Goal: Task Accomplishment & Management: Use online tool/utility

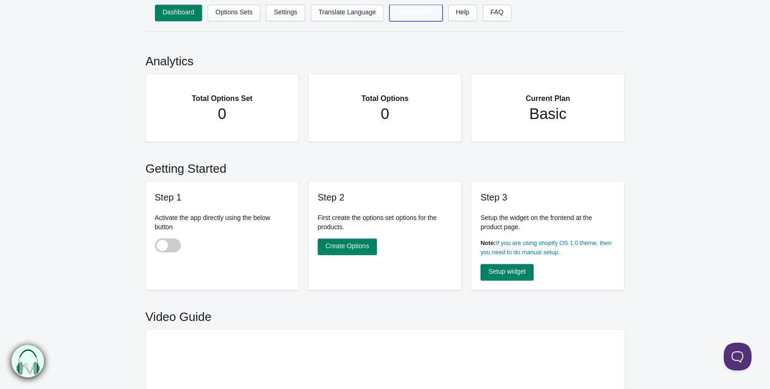
click at [412, 12] on link "Change Plan" at bounding box center [416, 13] width 53 height 17
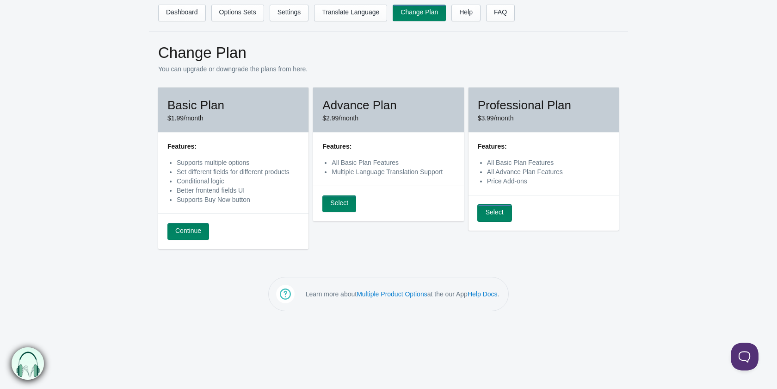
click at [498, 210] on link "Select" at bounding box center [495, 213] width 34 height 17
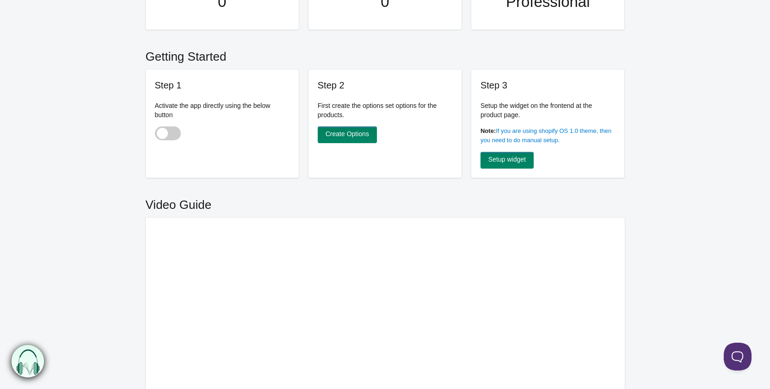
scroll to position [231, 0]
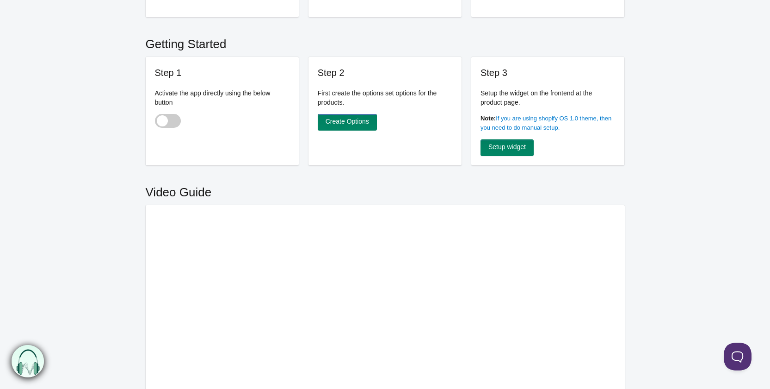
click at [170, 118] on span at bounding box center [168, 121] width 26 height 14
click at [156, 121] on input "checkbox" at bounding box center [155, 121] width 1 height 1
checkbox input "true"
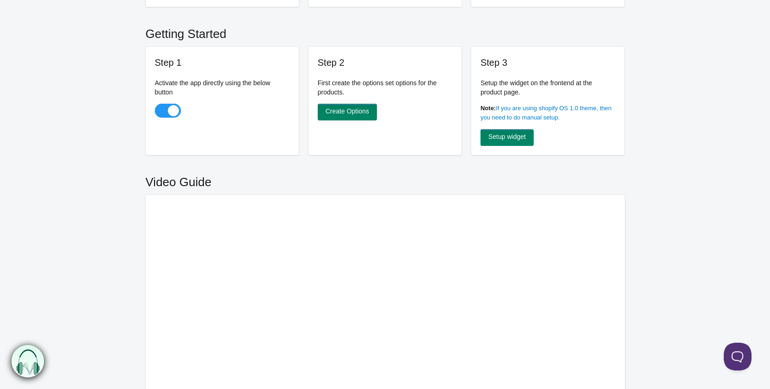
scroll to position [163, 0]
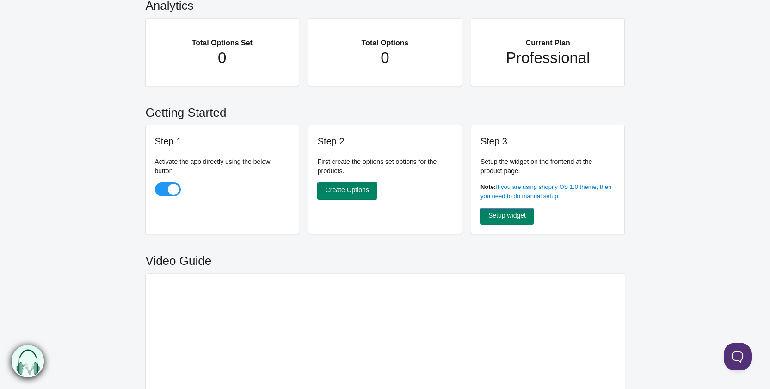
click at [354, 192] on link "Create Options" at bounding box center [347, 190] width 59 height 17
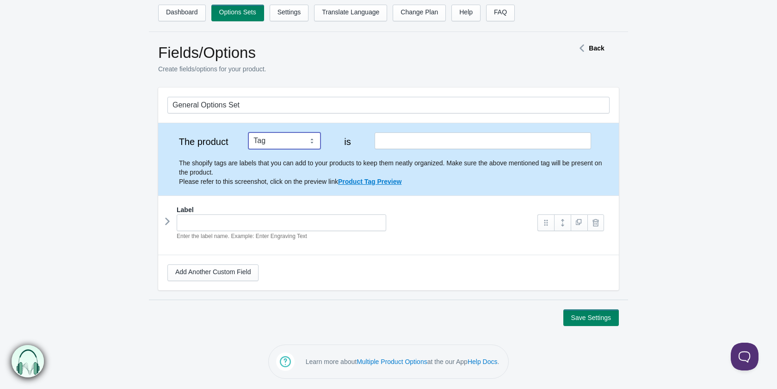
click at [265, 141] on select "Tag Vendor Type URL Handle All Products" at bounding box center [284, 140] width 72 height 17
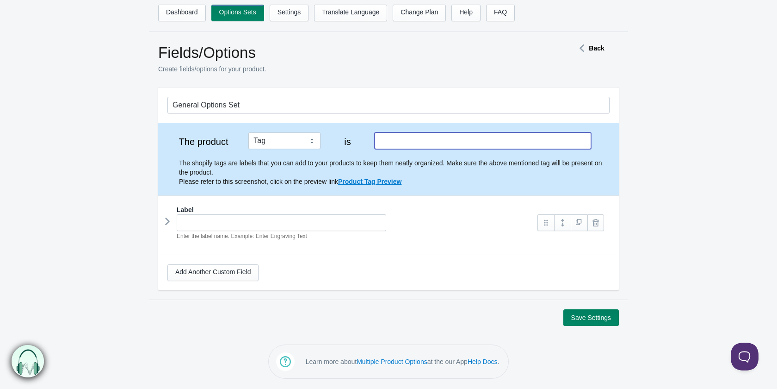
click at [454, 140] on input "text" at bounding box center [483, 140] width 217 height 17
click at [427, 139] on input "text" at bounding box center [483, 140] width 217 height 17
type input "Gaming pc"
click at [106, 188] on form "General Options Set The product Tag Vendor Type URL Handle All Products is Gami…" at bounding box center [388, 206] width 777 height 238
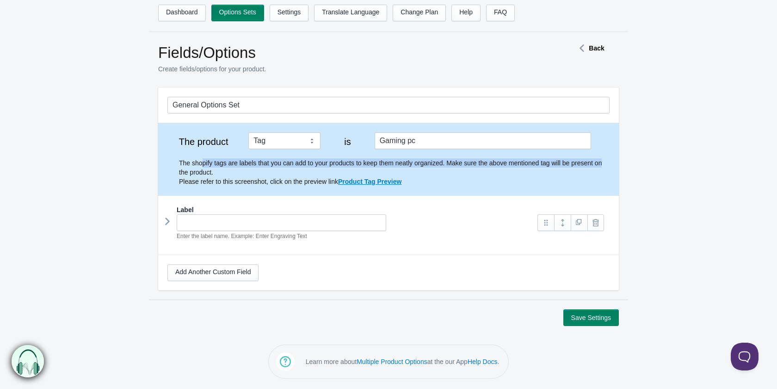
drag, startPoint x: 283, startPoint y: 162, endPoint x: 603, endPoint y: 163, distance: 320.2
click at [603, 163] on p "The shopify tags are labels that you can add to your products to keep them neat…" at bounding box center [394, 172] width 431 height 28
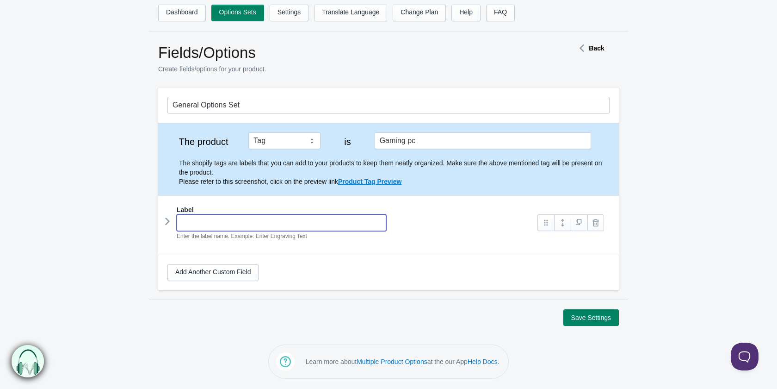
click at [228, 221] on input "text" at bounding box center [282, 222] width 210 height 17
click at [187, 16] on link "Dashboard" at bounding box center [182, 13] width 48 height 17
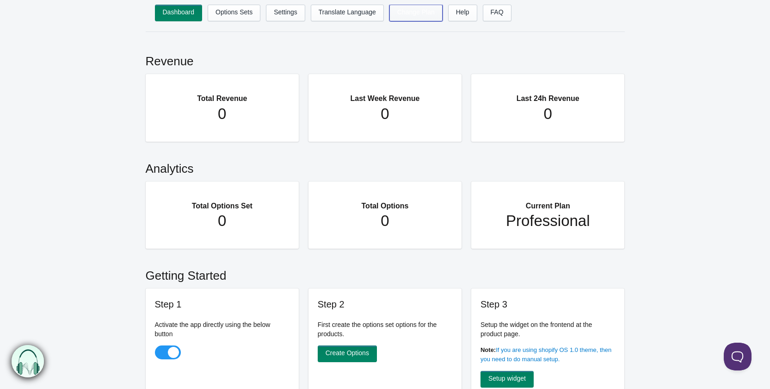
click at [421, 18] on link "Change Plan" at bounding box center [416, 13] width 53 height 17
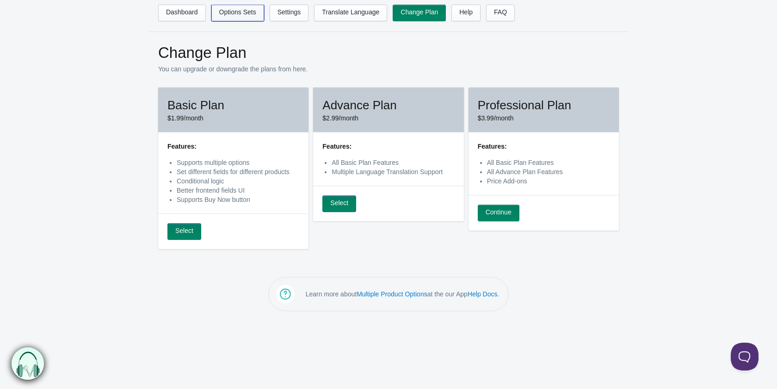
click at [237, 17] on link "Options Sets" at bounding box center [237, 13] width 53 height 17
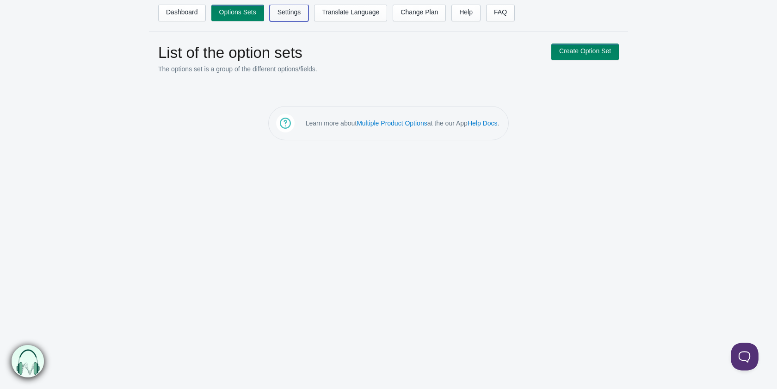
click at [287, 17] on link "Settings" at bounding box center [289, 13] width 39 height 17
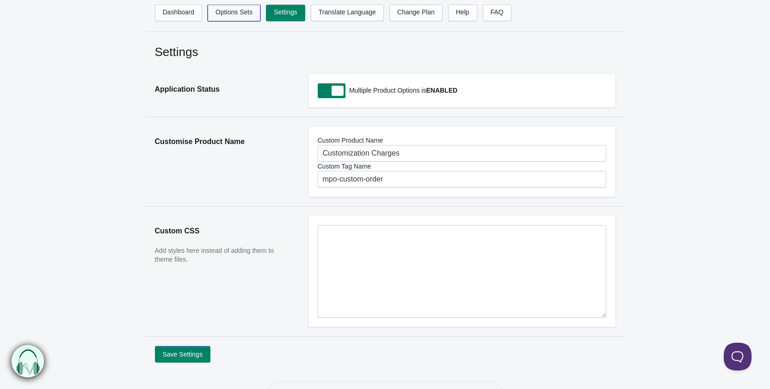
click at [245, 12] on link "Options Sets" at bounding box center [234, 13] width 53 height 17
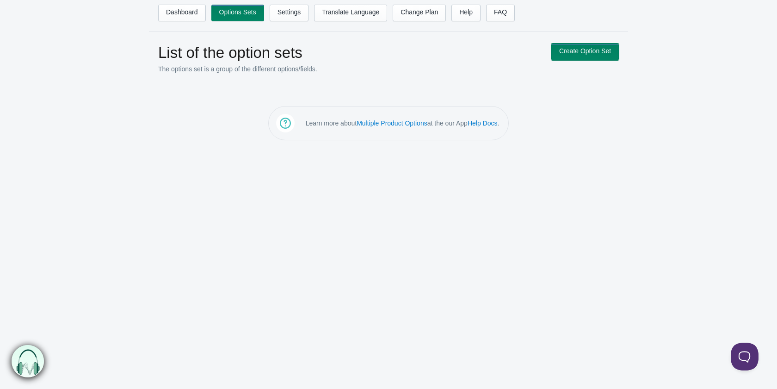
click at [574, 57] on link "Create Option Set" at bounding box center [586, 51] width 68 height 17
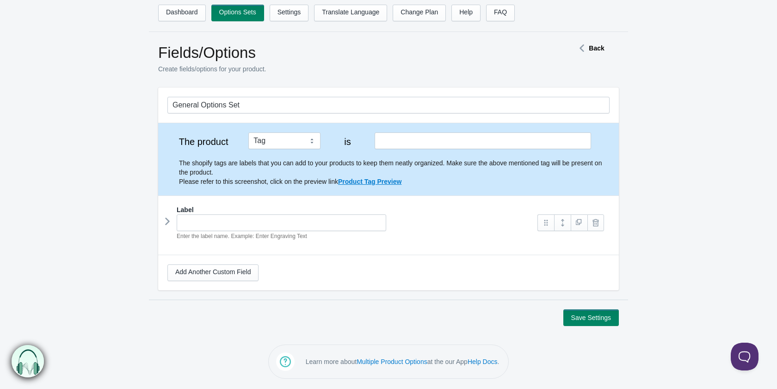
click at [499, 67] on p "Create fields/options for your product." at bounding box center [350, 68] width 384 height 9
click at [444, 138] on input "text" at bounding box center [483, 140] width 217 height 17
paste input "config-pc"
click at [509, 146] on input "config-pc" at bounding box center [483, 140] width 217 height 17
type input "config-pc"
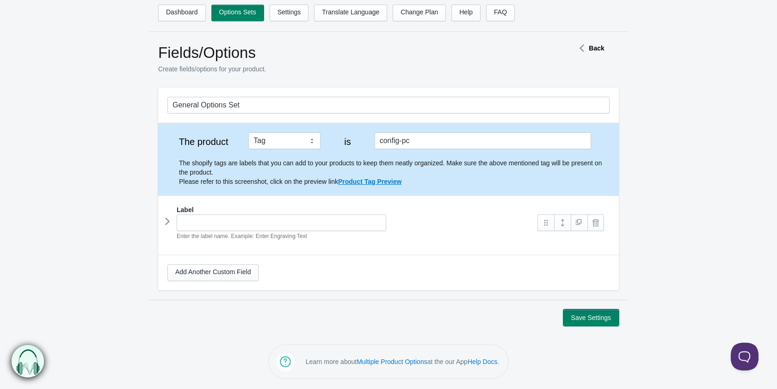
click at [597, 320] on button "Save Settings" at bounding box center [592, 317] width 56 height 17
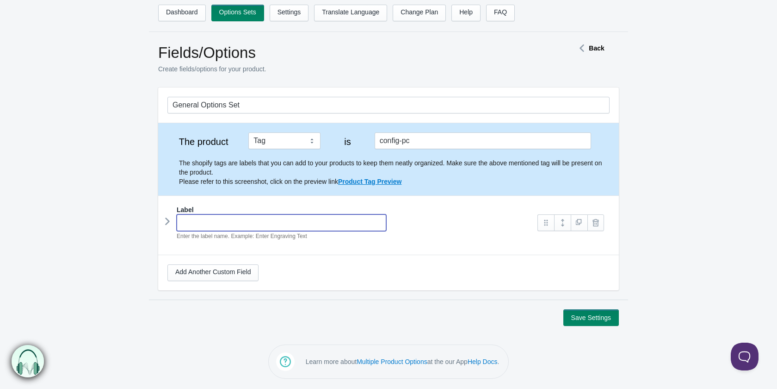
click at [250, 227] on input "text" at bounding box center [282, 222] width 210 height 17
click at [361, 260] on div "Add Another Custom Field" at bounding box center [388, 272] width 461 height 35
click at [335, 225] on input "text" at bounding box center [282, 222] width 210 height 17
click at [249, 275] on link "Add Another Custom Field" at bounding box center [213, 272] width 91 height 17
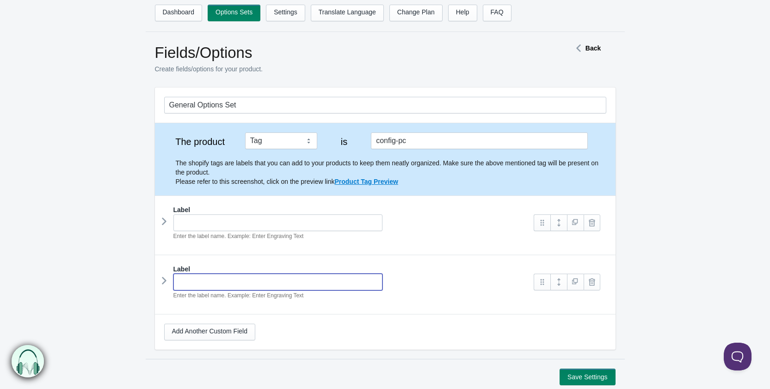
click at [279, 279] on input "text" at bounding box center [279, 281] width 210 height 17
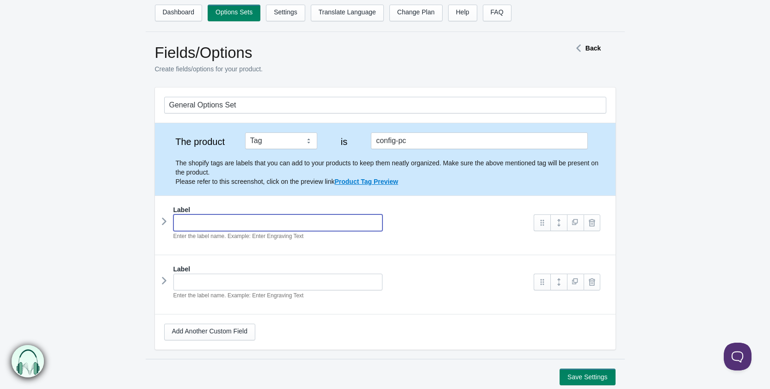
click at [287, 226] on input "text" at bounding box center [279, 222] width 210 height 17
drag, startPoint x: 225, startPoint y: 318, endPoint x: 231, endPoint y: 320, distance: 5.9
click at [227, 319] on div "Add Another Custom Field" at bounding box center [385, 331] width 461 height 35
click at [239, 328] on link "Add Another Custom Field" at bounding box center [209, 331] width 91 height 17
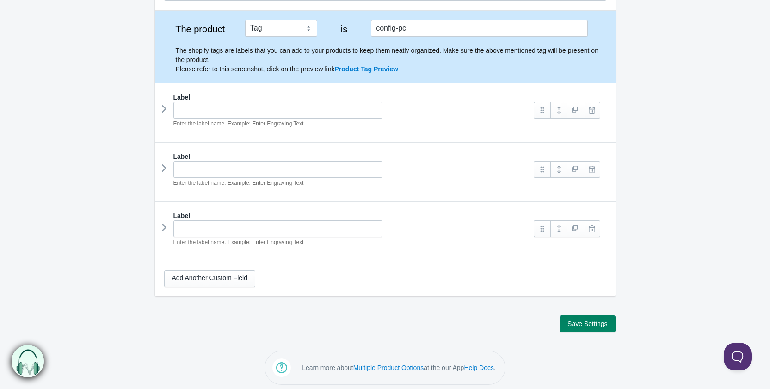
scroll to position [116, 0]
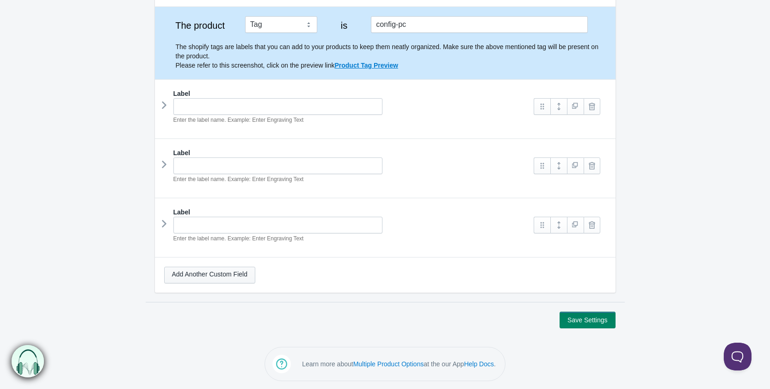
click at [230, 280] on link "Add Another Custom Field" at bounding box center [209, 275] width 91 height 17
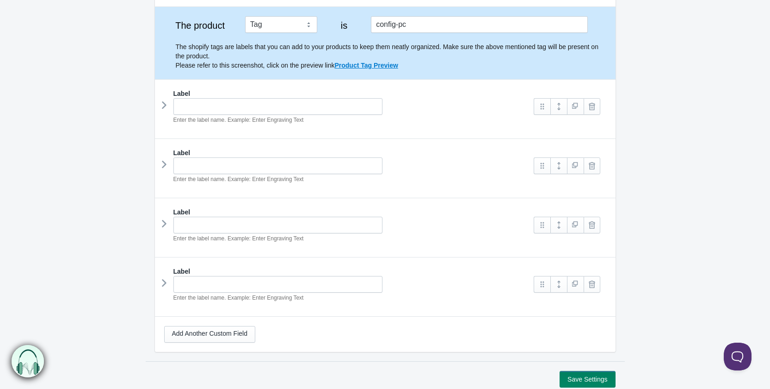
click at [239, 320] on div "Add Another Custom Field" at bounding box center [385, 334] width 461 height 35
click at [244, 333] on link "Add Another Custom Field" at bounding box center [209, 334] width 91 height 17
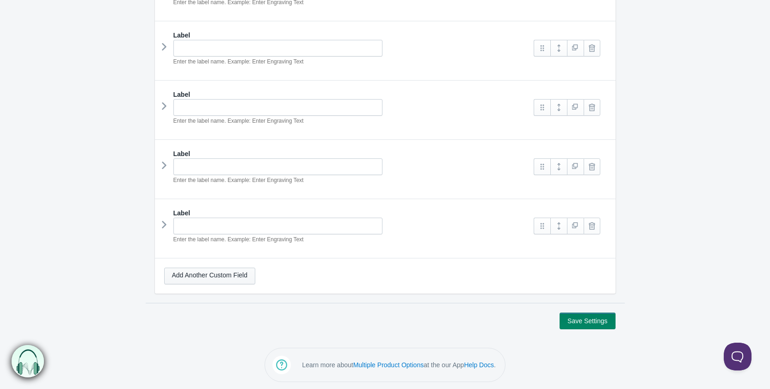
click at [239, 271] on link "Add Another Custom Field" at bounding box center [209, 275] width 91 height 17
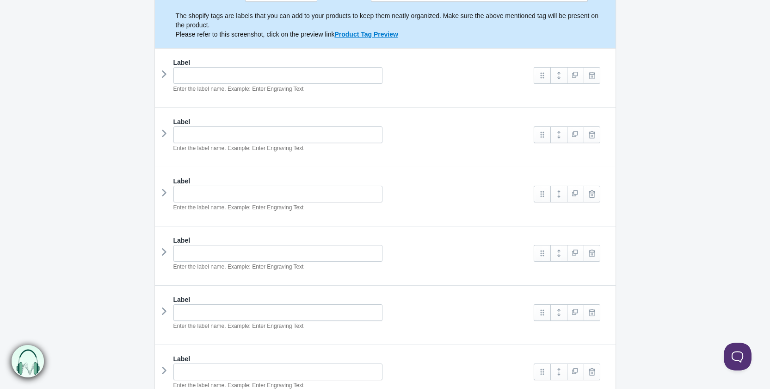
scroll to position [49, 0]
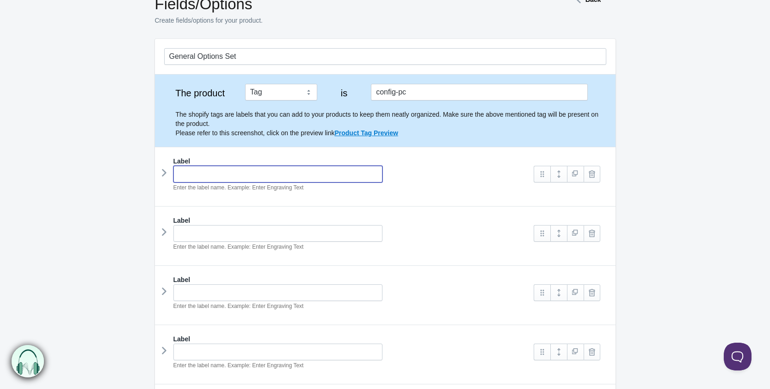
click at [219, 172] on input "text" at bounding box center [279, 174] width 210 height 17
click at [217, 172] on input "text" at bounding box center [279, 174] width 210 height 17
click at [241, 175] on input "text" at bounding box center [279, 174] width 210 height 17
paste input "Datorlåda / Chassi"
type input "Datorlåda / Chassi"
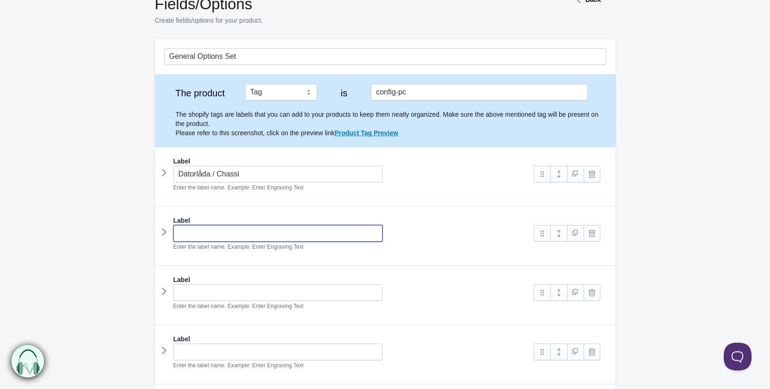
click at [247, 233] on input "text" at bounding box center [279, 233] width 210 height 17
click at [232, 240] on input "text" at bounding box center [279, 233] width 210 height 17
paste input "Processor / CPU"
type input "Processor / CPU"
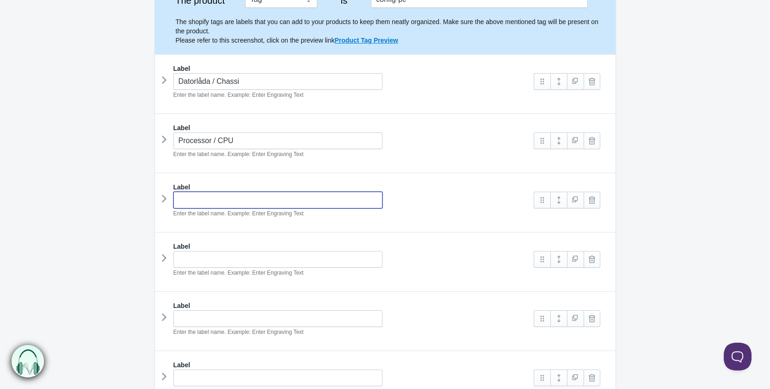
click at [281, 206] on input "text" at bounding box center [279, 200] width 210 height 17
paste input "Grafikkort / GPU"
type input "Grafikkort / GPU"
click at [118, 174] on form "General Options Set The product Tag Vendor Type URL Handle All Products is conf…" at bounding box center [385, 213] width 770 height 534
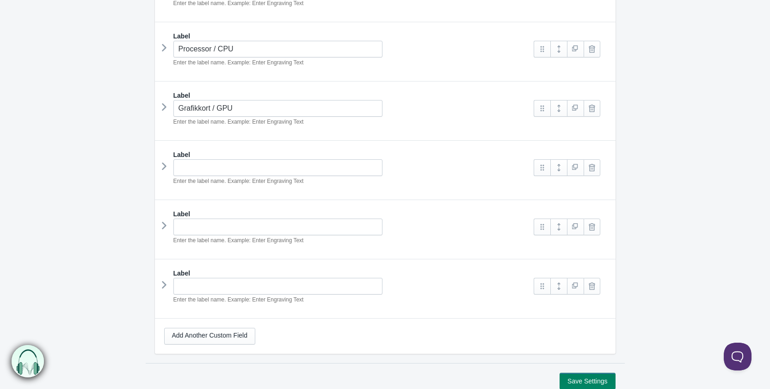
scroll to position [234, 0]
click at [243, 168] on input "text" at bounding box center [279, 166] width 210 height 17
paste input "Moderkort"
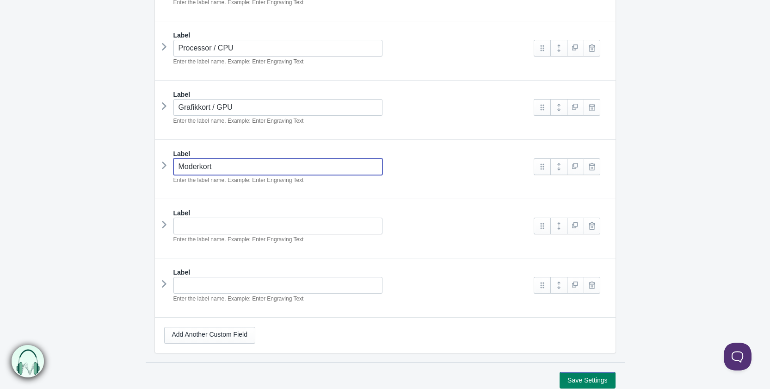
type input "Moderkort"
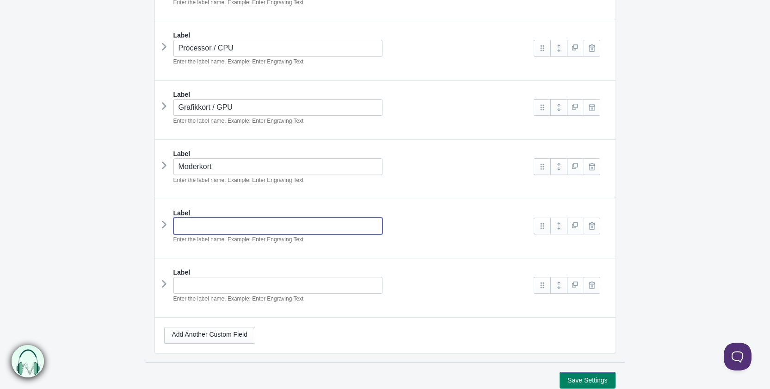
click at [209, 227] on input "text" at bounding box center [279, 225] width 210 height 17
paste input "Internminne / RAM"
type input "Internminne / RAM"
click at [211, 338] on link "Add Another Custom Field" at bounding box center [209, 335] width 91 height 17
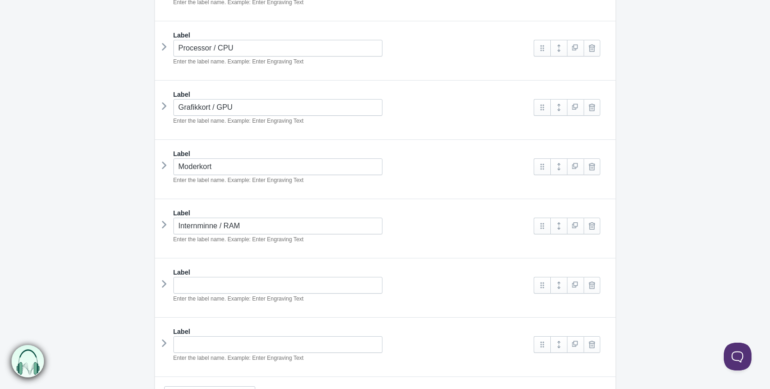
click at [224, 295] on em "Enter the label name. Example: Enter Engraving Text" at bounding box center [239, 298] width 130 height 6
click at [189, 277] on input "text" at bounding box center [279, 285] width 210 height 17
paste input "Hårddisk SSD"
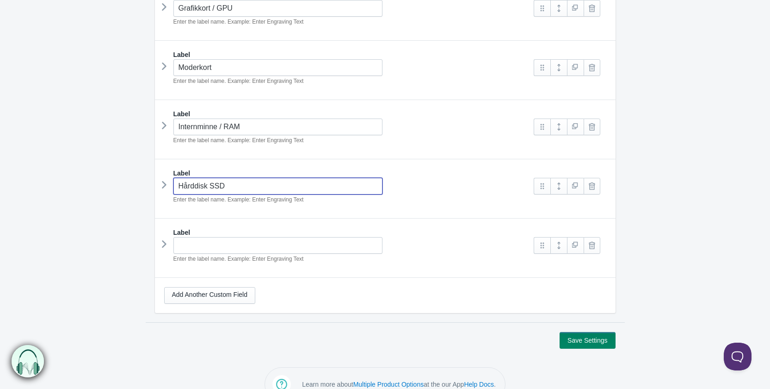
scroll to position [351, 0]
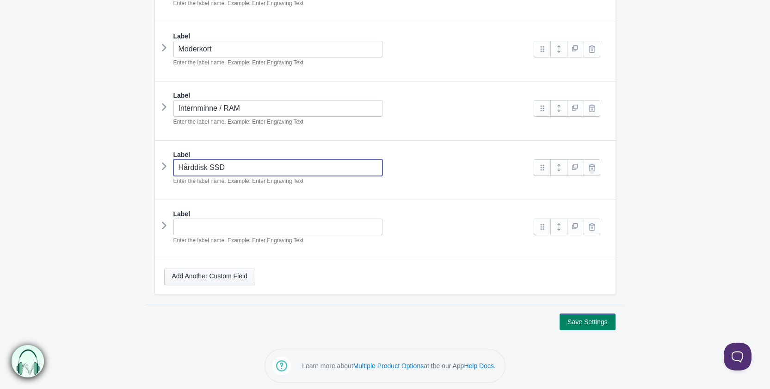
type input "Hårddisk SSD"
click at [201, 282] on div "Add Another Custom Field" at bounding box center [385, 276] width 461 height 35
click at [219, 272] on link "Add Another Custom Field" at bounding box center [209, 276] width 91 height 17
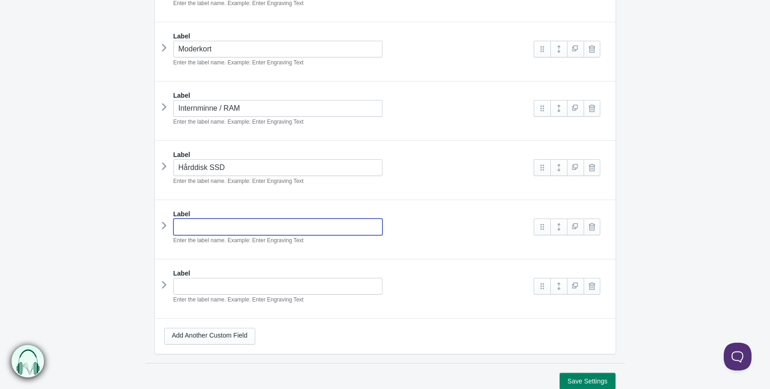
click at [244, 229] on input "text" at bounding box center [279, 226] width 210 height 17
paste input "Hårddisk Mekanisk"
type input "Hårddisk Mekanisk"
click at [221, 329] on link "Add Another Custom Field" at bounding box center [209, 336] width 91 height 17
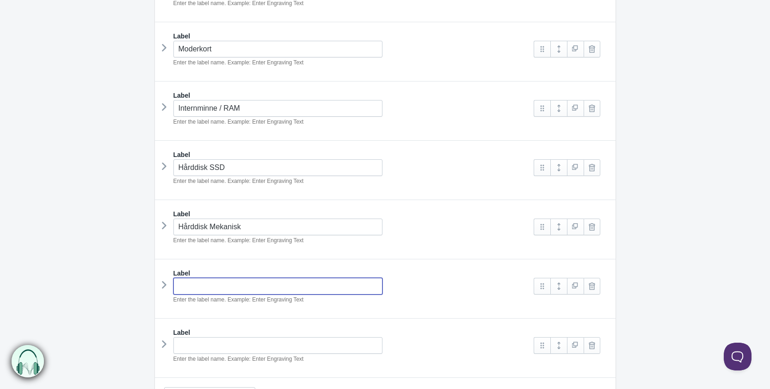
click at [224, 283] on input "text" at bounding box center [279, 286] width 210 height 17
paste input "Fläkt"
type input "Fläkt"
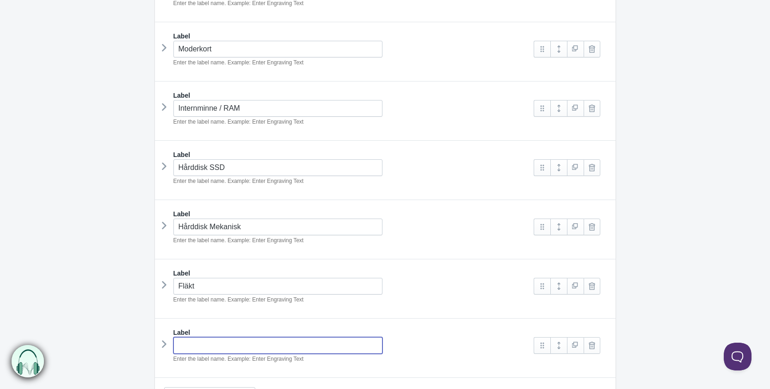
click at [230, 337] on input "text" at bounding box center [279, 345] width 210 height 17
paste input "Processorkylning"
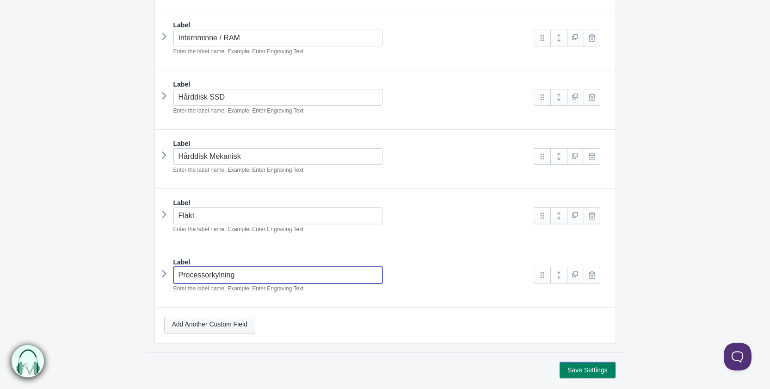
scroll to position [469, 0]
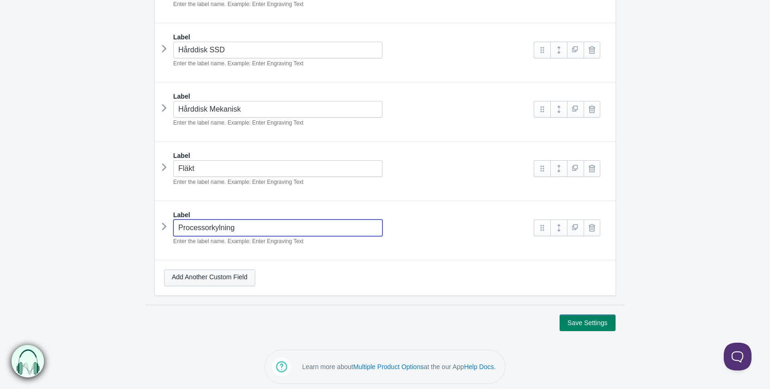
type input "Processorkylning"
click at [198, 272] on link "Add Another Custom Field" at bounding box center [209, 277] width 91 height 17
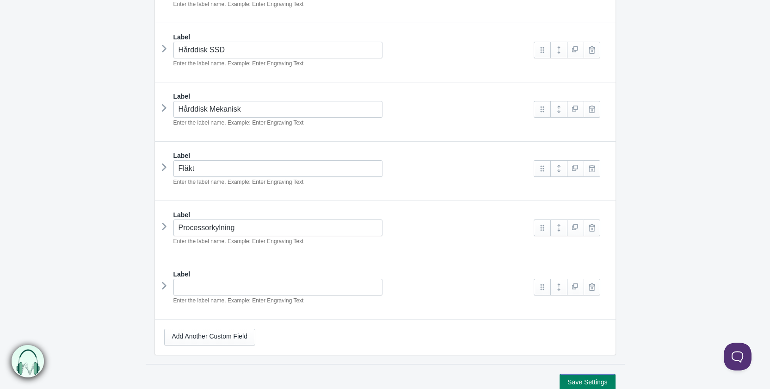
click at [262, 272] on div "Label" at bounding box center [385, 273] width 442 height 9
click at [257, 279] on input "text" at bounding box center [279, 287] width 210 height 17
paste input "Nätdel / PSU"
type input "Nätdel / PSU"
click at [225, 336] on link "Add Another Custom Field" at bounding box center [209, 337] width 91 height 17
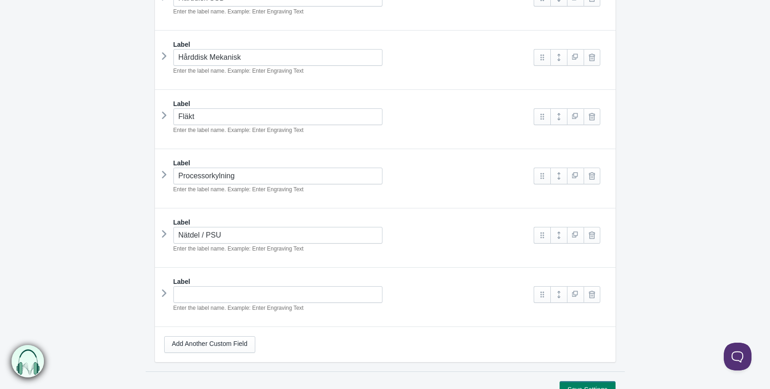
scroll to position [561, 0]
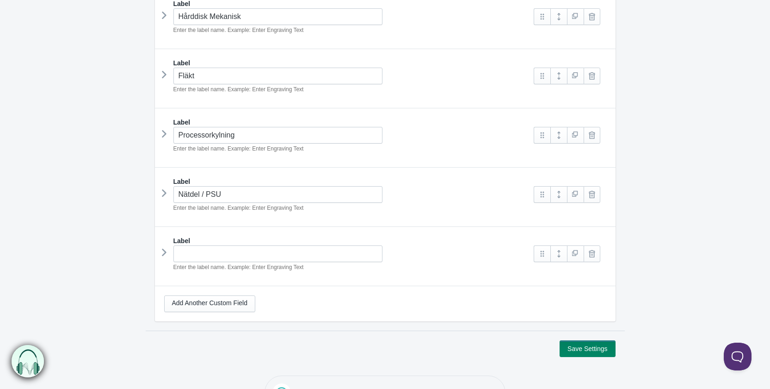
click at [214, 264] on em "Enter the label name. Example: Enter Engraving Text" at bounding box center [239, 267] width 130 height 6
click at [219, 251] on input "text" at bounding box center [279, 253] width 210 height 17
paste input "Operativsystem"
type input "Operativsystem"
click at [221, 298] on link "Add Another Custom Field" at bounding box center [209, 303] width 91 height 17
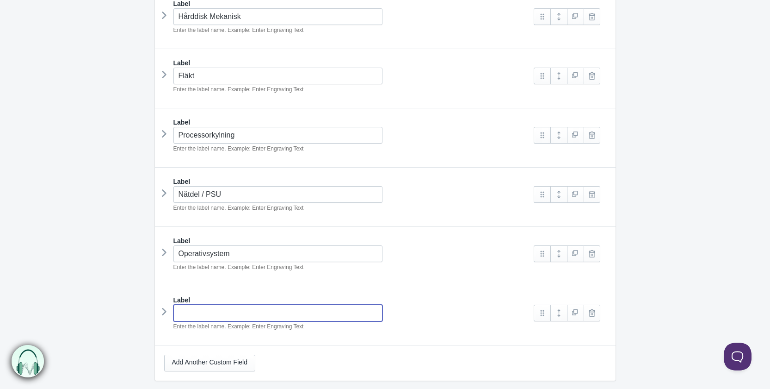
click at [221, 311] on input "text" at bounding box center [279, 312] width 210 height 17
paste input "Montering"
type input "Montering"
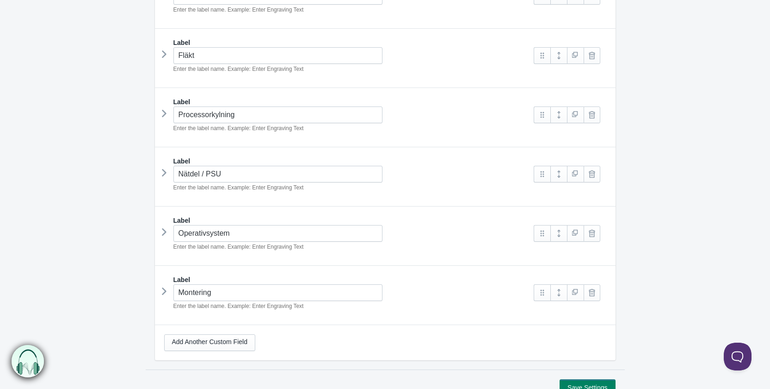
scroll to position [608, 0]
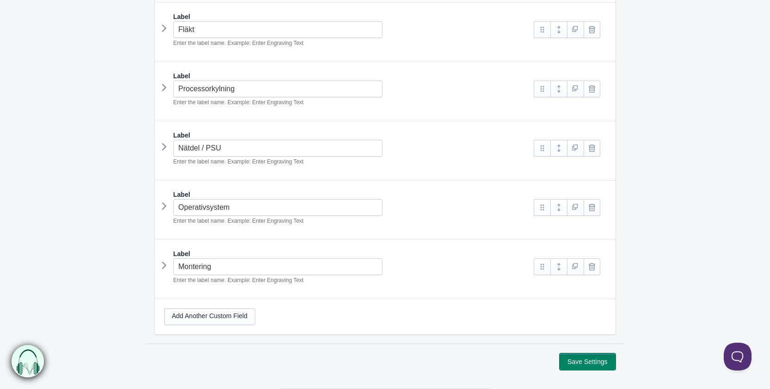
click at [585, 362] on button "Save Settings" at bounding box center [588, 361] width 56 height 17
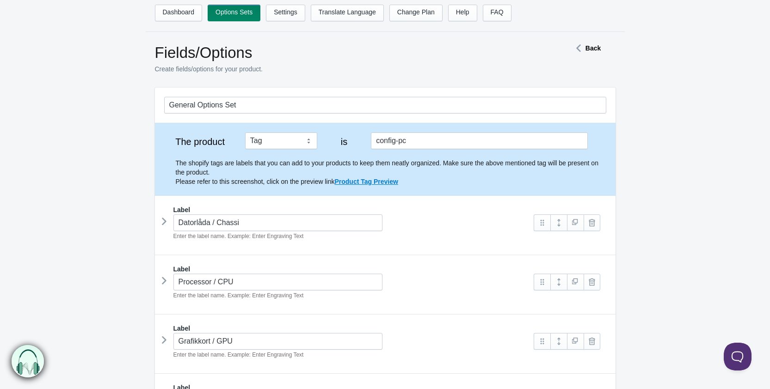
click at [268, 149] on div "The shopify tags are labels that you can add to your products to keep them neat…" at bounding box center [385, 167] width 442 height 37
click at [273, 143] on select "Tag Vendor Type URL Handle All Products" at bounding box center [281, 140] width 72 height 17
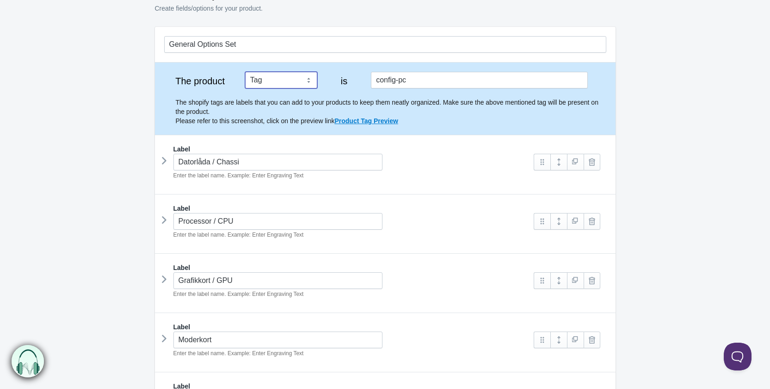
scroll to position [139, 0]
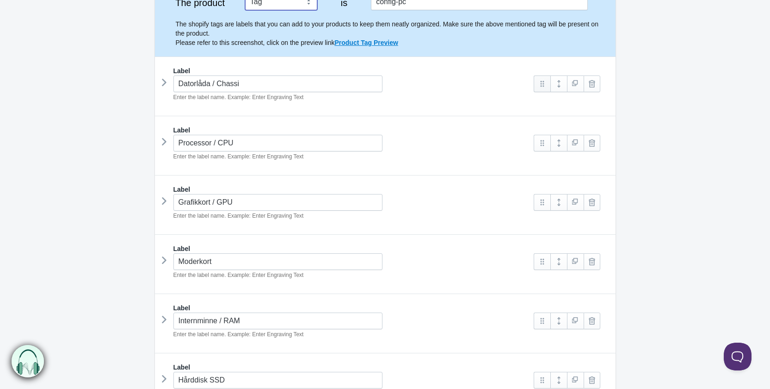
click at [544, 84] on link at bounding box center [542, 83] width 17 height 17
drag, startPoint x: 545, startPoint y: 88, endPoint x: 556, endPoint y: 91, distance: 12.0
click at [562, 84] on link at bounding box center [559, 83] width 17 height 17
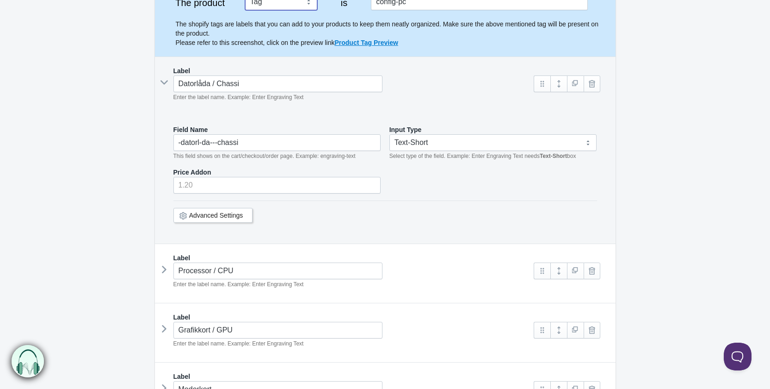
click at [222, 216] on link "Advanced Settings" at bounding box center [216, 214] width 54 height 7
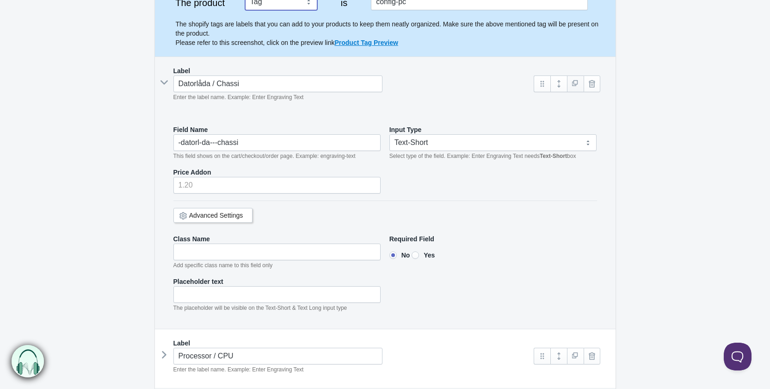
click at [576, 81] on link at bounding box center [575, 83] width 17 height 17
click at [576, 88] on link at bounding box center [575, 83] width 17 height 17
click at [578, 84] on link at bounding box center [575, 83] width 17 height 17
click at [484, 142] on select "Text-Short Text-Long Radio button Drop-down select Image Checkbox Datepicker" at bounding box center [494, 142] width 208 height 17
select select "4"
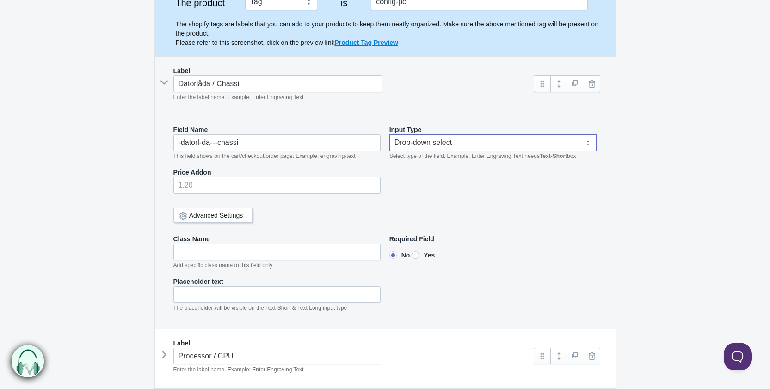
click at [390, 134] on select "Text-Short Text-Long Radio button Drop-down select Image Checkbox Datepicker" at bounding box center [494, 142] width 208 height 17
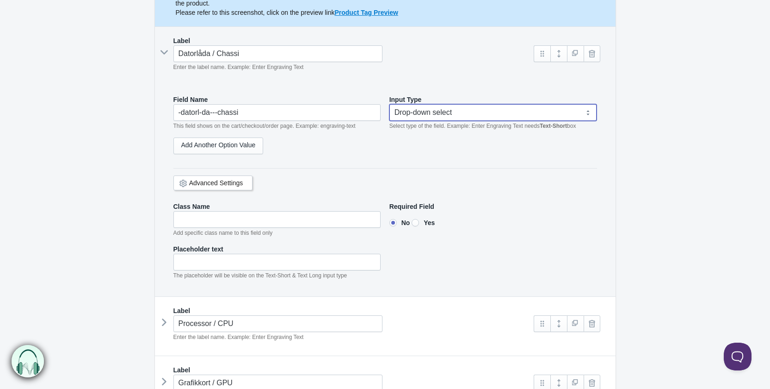
scroll to position [185, 0]
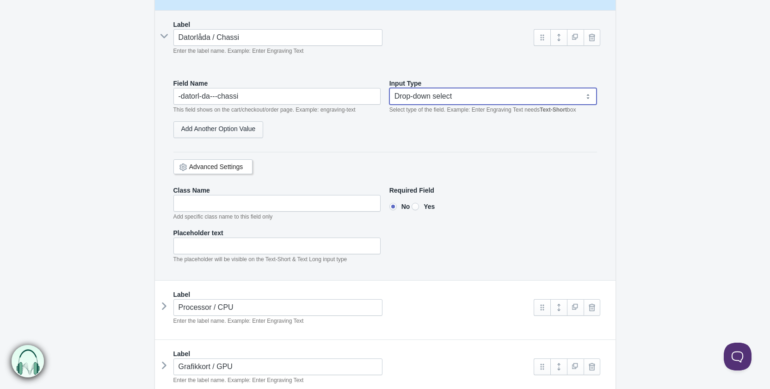
click at [234, 131] on link "Add Another Option Value" at bounding box center [219, 129] width 90 height 17
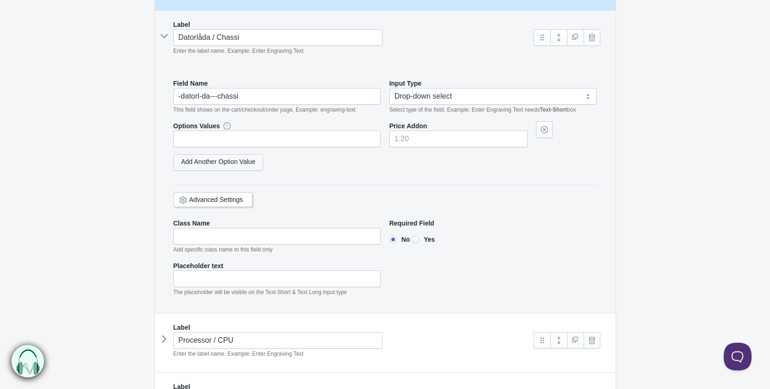
select select "4"
click at [242, 165] on link "Add Another Option Value" at bounding box center [219, 162] width 90 height 17
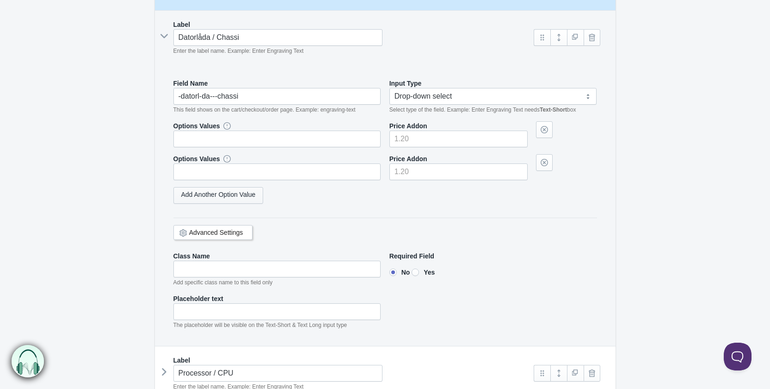
click at [230, 194] on link "Add Another Option Value" at bounding box center [219, 195] width 90 height 17
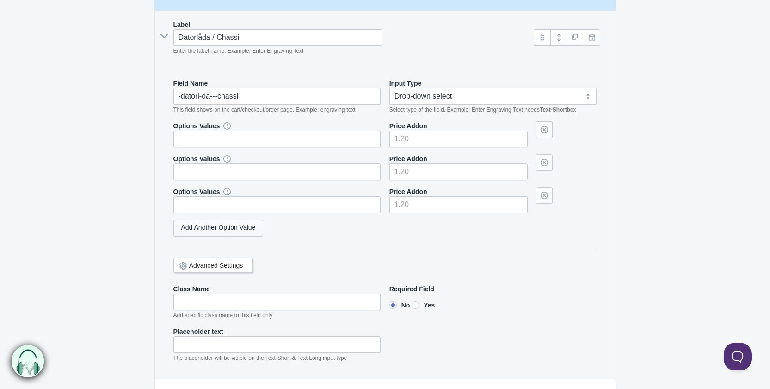
click at [236, 230] on link "Add Another Option Value" at bounding box center [219, 228] width 90 height 17
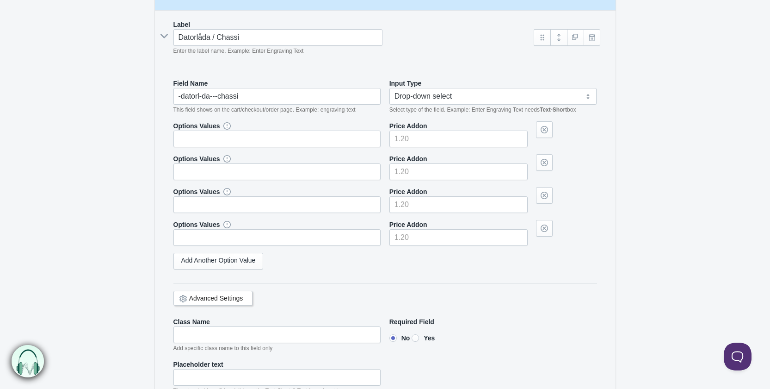
click at [220, 147] on div "Options Values Price Addon Options Values Price Addon Options Values Price Addo…" at bounding box center [386, 183] width 424 height 124
click at [229, 135] on input "text" at bounding box center [278, 138] width 208 height 17
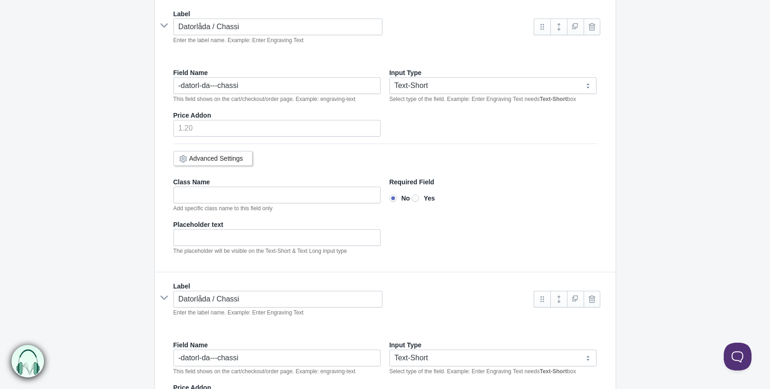
scroll to position [1157, 0]
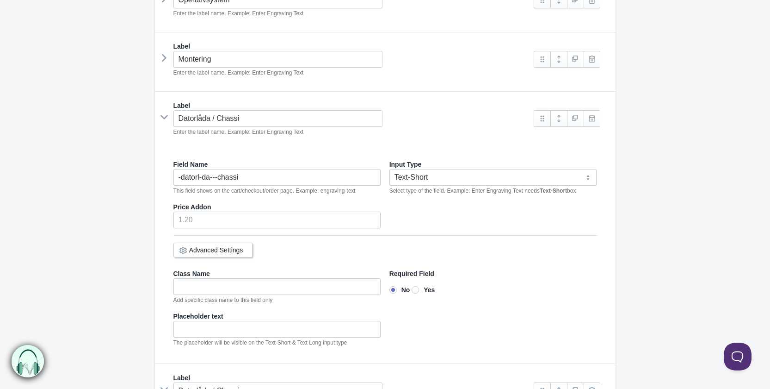
click at [169, 117] on icon at bounding box center [164, 117] width 14 height 0
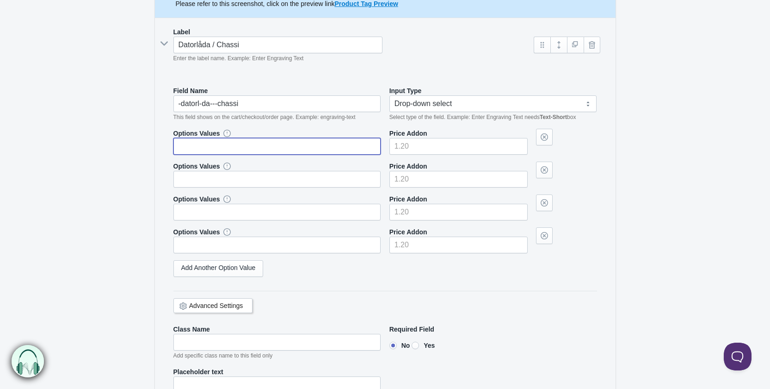
scroll to position [0, 0]
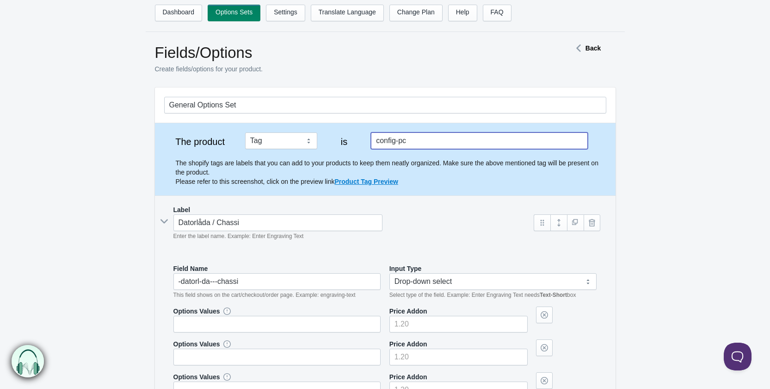
click at [389, 143] on input "config-pc" at bounding box center [479, 140] width 217 height 17
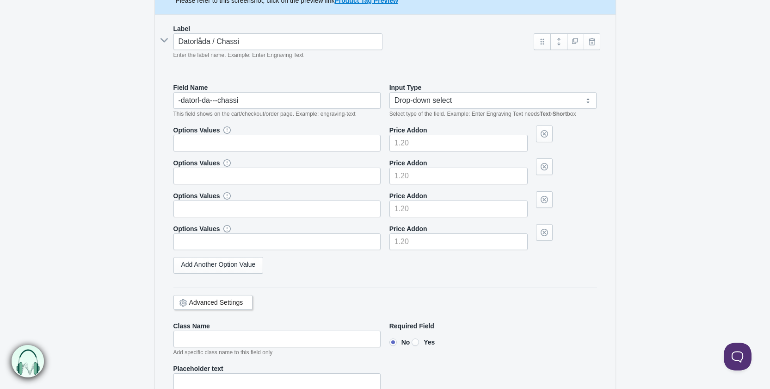
scroll to position [185, 0]
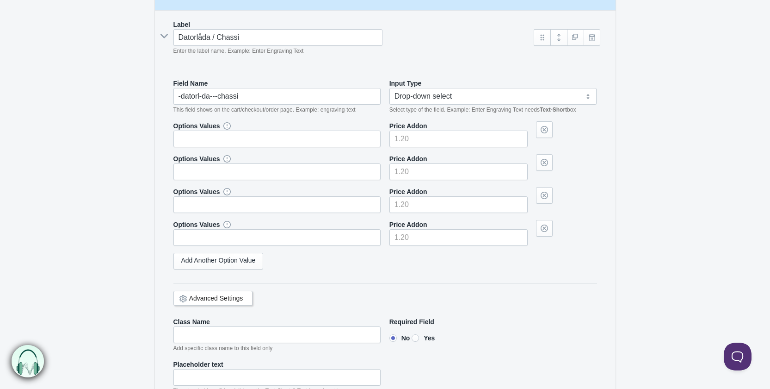
click at [167, 36] on icon at bounding box center [164, 36] width 14 height 0
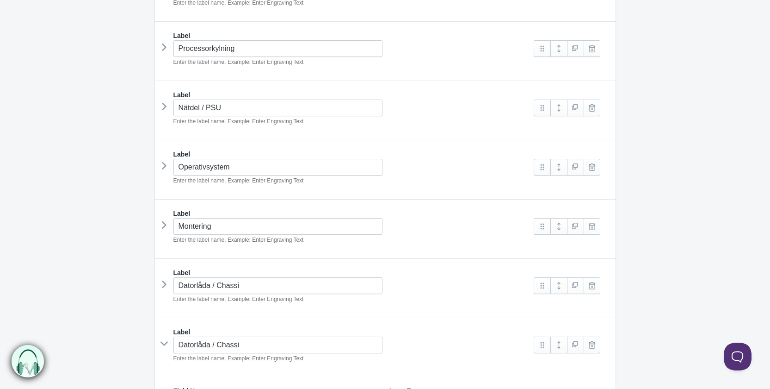
scroll to position [694, 0]
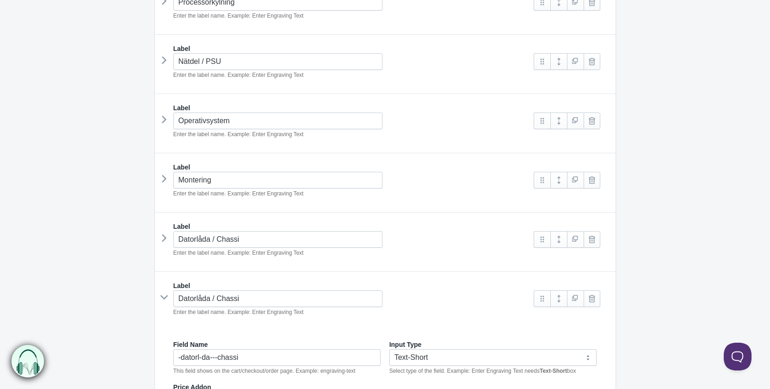
click at [164, 235] on icon at bounding box center [164, 238] width 0 height 14
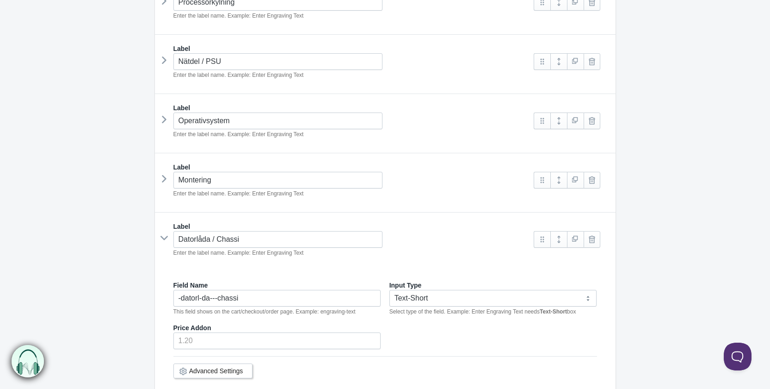
click at [163, 238] on icon at bounding box center [164, 238] width 14 height 0
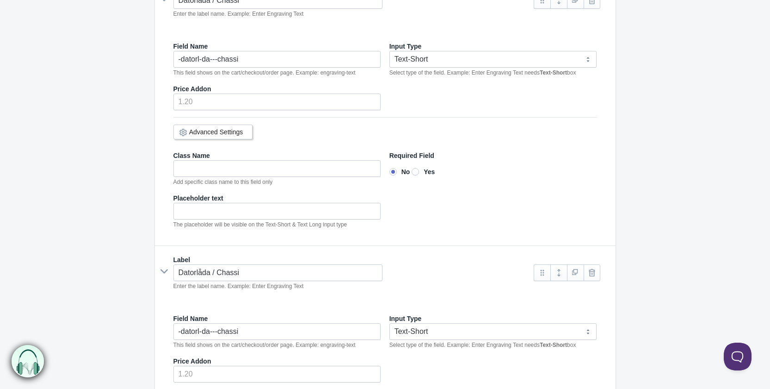
scroll to position [1064, 0]
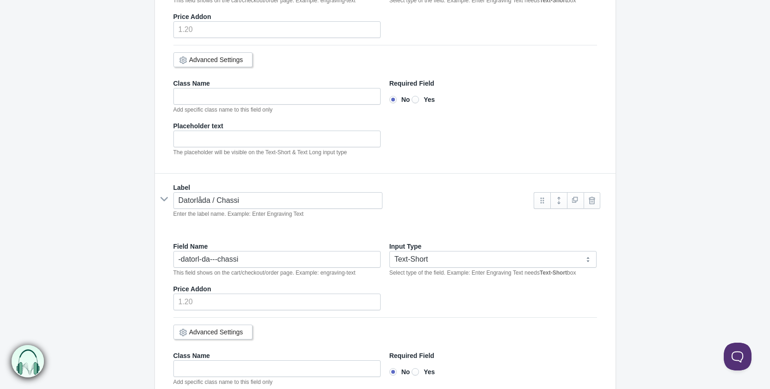
click at [167, 196] on div "Datorlåda / Chassi Enter the label name. Example: Enter Engraving Text" at bounding box center [344, 205] width 361 height 26
click at [162, 199] on icon at bounding box center [164, 199] width 14 height 0
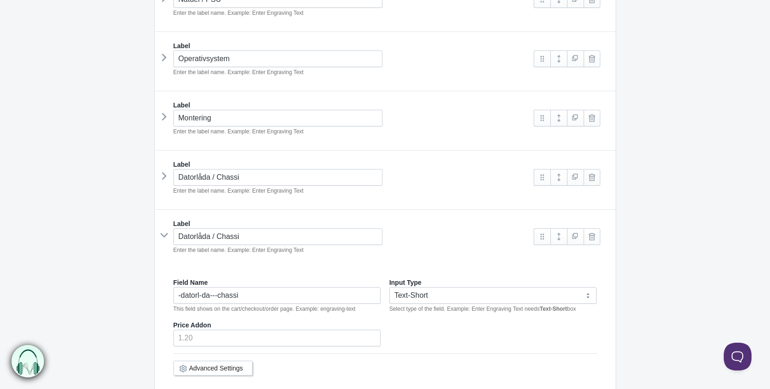
scroll to position [755, 0]
click at [168, 236] on icon at bounding box center [164, 236] width 14 height 0
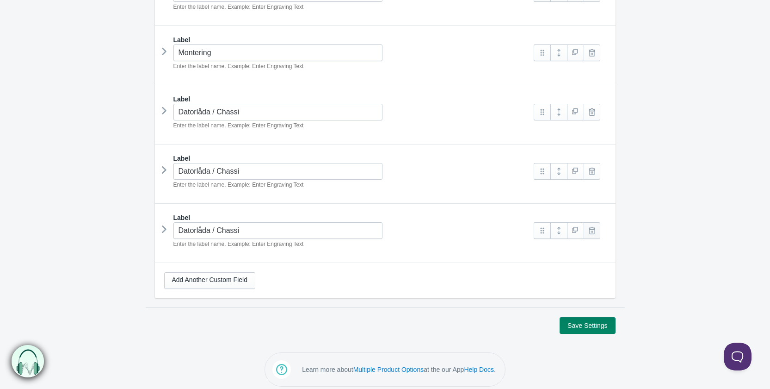
click at [588, 228] on link at bounding box center [592, 230] width 17 height 17
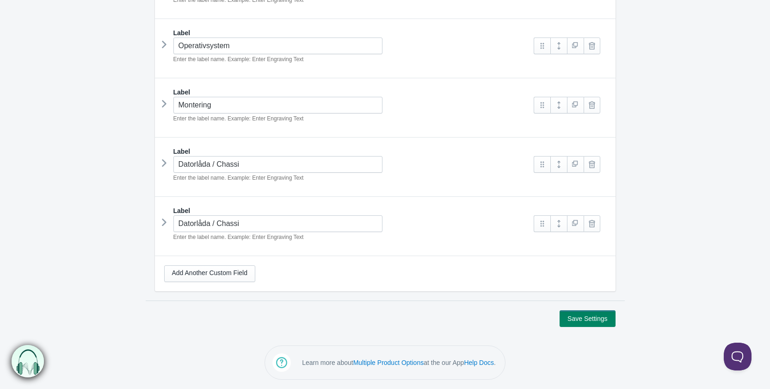
scroll to position [763, 0]
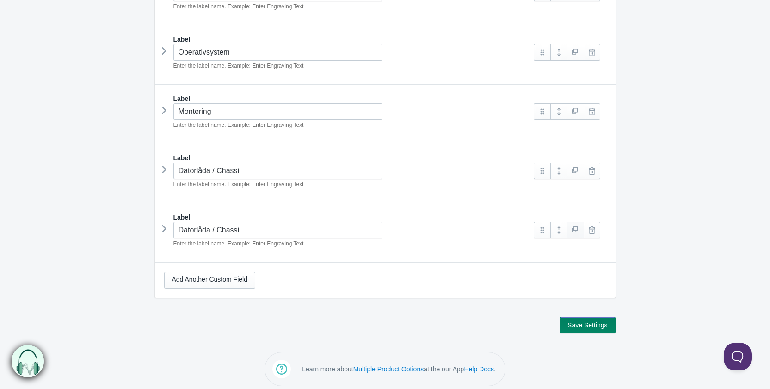
click at [577, 224] on link at bounding box center [575, 230] width 17 height 17
click at [596, 226] on link at bounding box center [592, 230] width 17 height 17
click at [595, 224] on link at bounding box center [592, 230] width 17 height 17
click at [595, 224] on link at bounding box center [592, 229] width 17 height 17
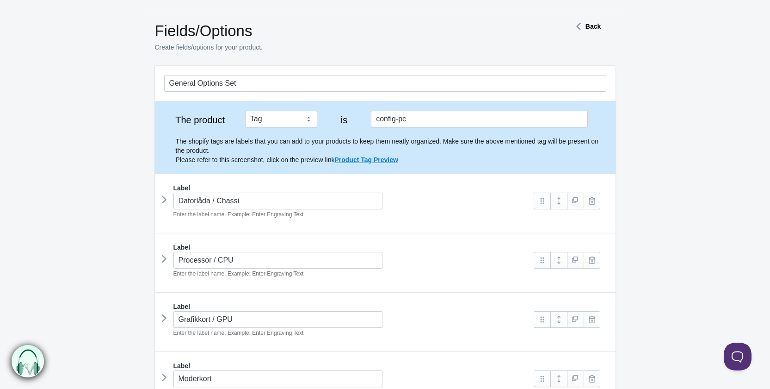
scroll to position [0, 0]
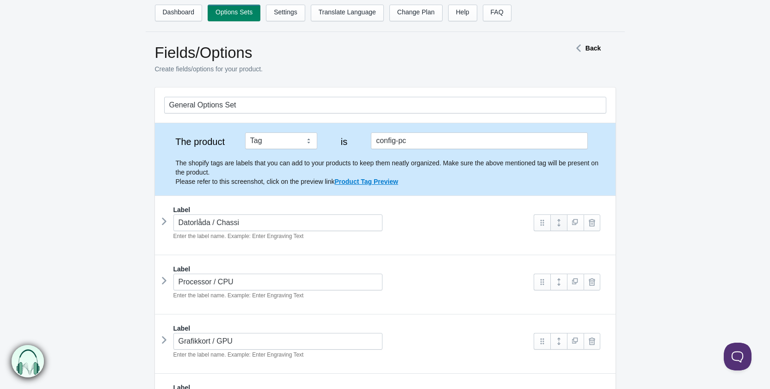
click at [558, 224] on link at bounding box center [559, 222] width 17 height 17
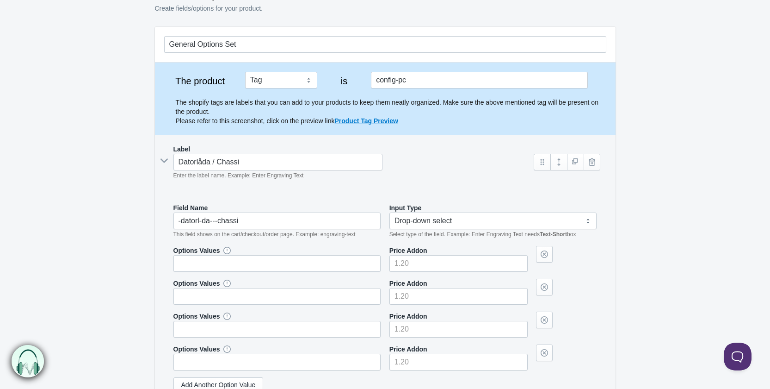
scroll to position [139, 0]
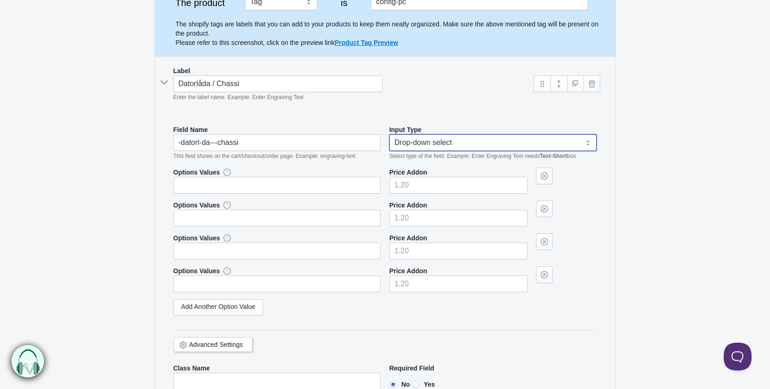
click at [447, 144] on select "Text-Short Text-Long Radio button Drop-down select Image Checkbox Datepicker" at bounding box center [494, 142] width 208 height 17
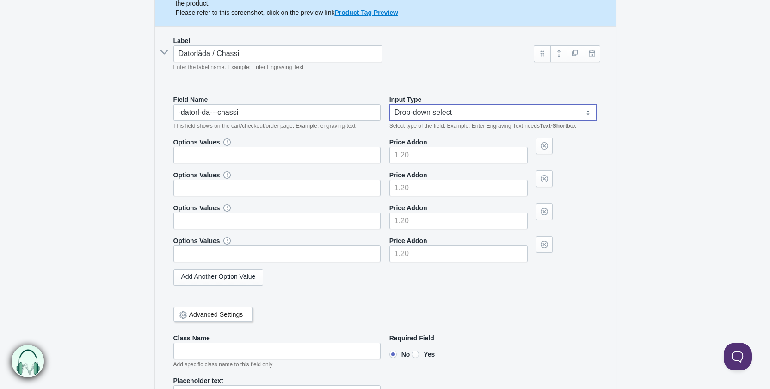
scroll to position [185, 0]
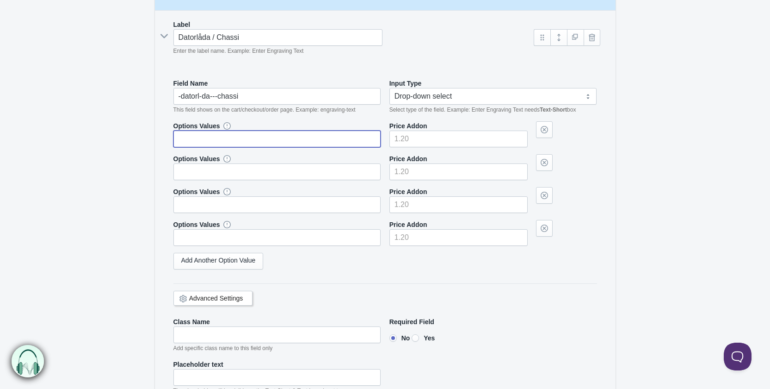
click at [207, 141] on input "text" at bounding box center [278, 138] width 208 height 17
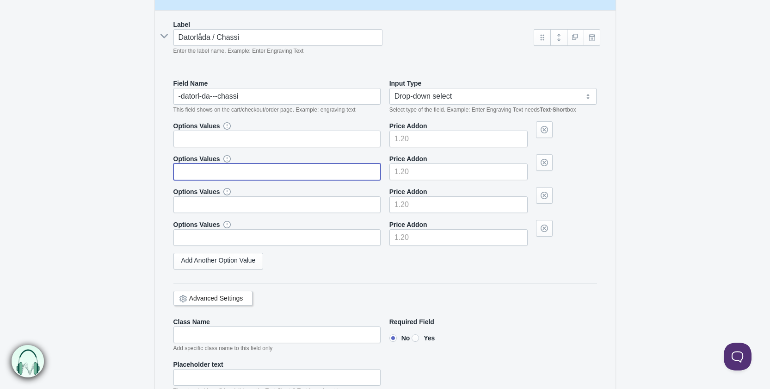
click at [216, 170] on input "text" at bounding box center [278, 171] width 208 height 17
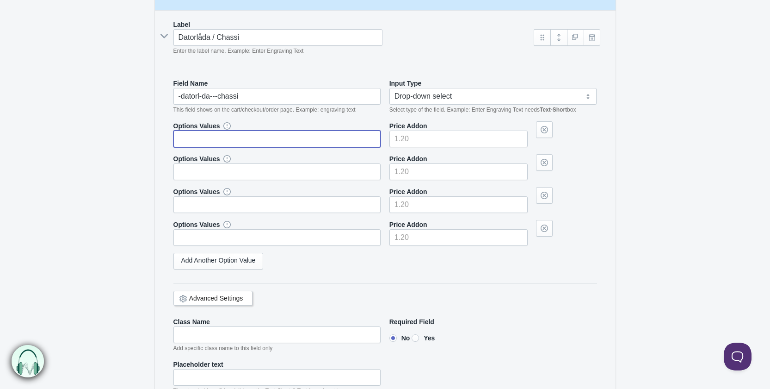
click at [283, 138] on input "text" at bounding box center [278, 138] width 208 height 17
click at [427, 136] on input"] "number" at bounding box center [459, 138] width 138 height 17
click at [335, 159] on div "Options Values" at bounding box center [278, 167] width 208 height 26
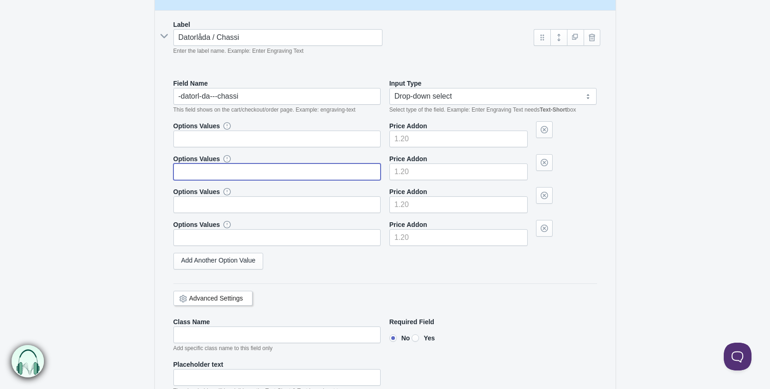
click at [320, 174] on input "text" at bounding box center [278, 171] width 208 height 17
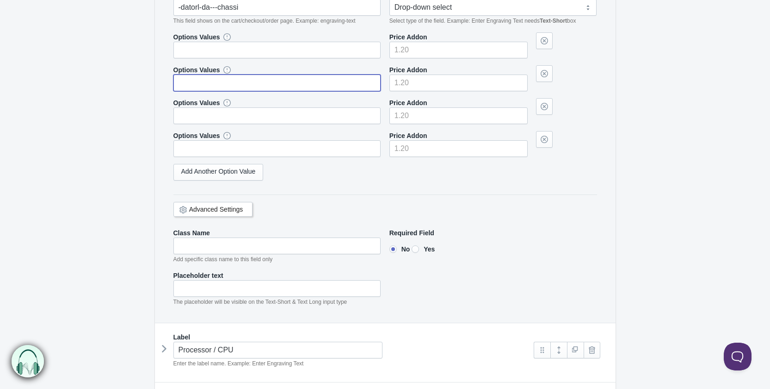
scroll to position [324, 0]
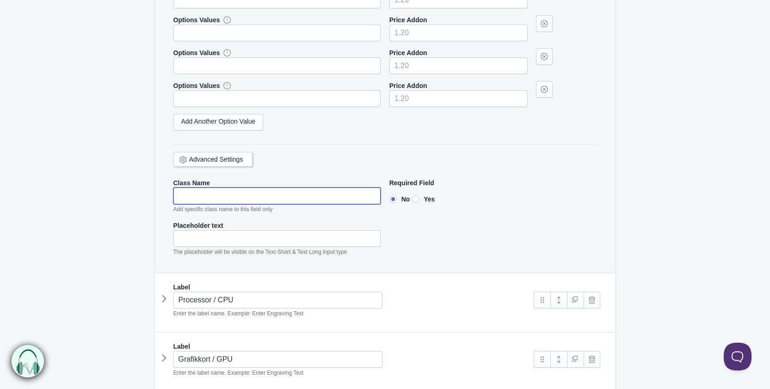
click at [229, 193] on input"] "text" at bounding box center [278, 195] width 208 height 17
click at [419, 199] on input"] "Yes" at bounding box center [415, 198] width 7 height 7
radio input"] "true"
click at [394, 201] on input"] "No" at bounding box center [393, 198] width 7 height 7
radio input"] "true"
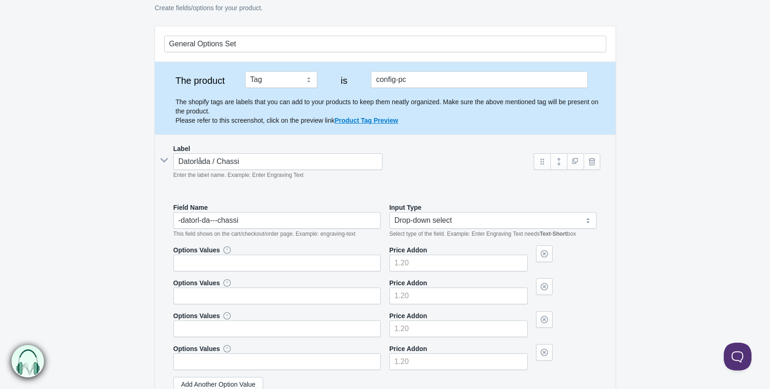
scroll to position [0, 0]
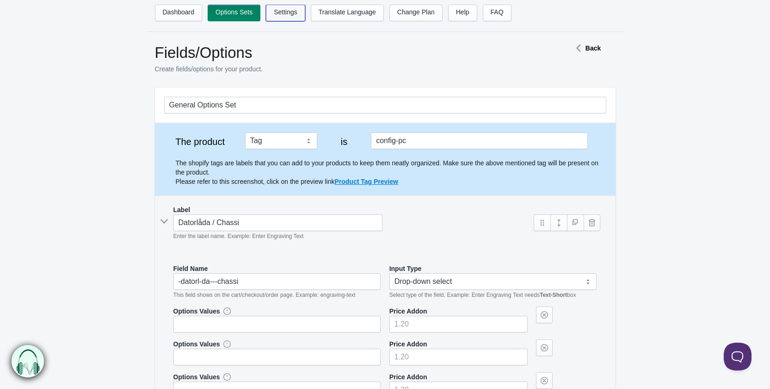
click at [282, 12] on link "Settings" at bounding box center [285, 13] width 39 height 17
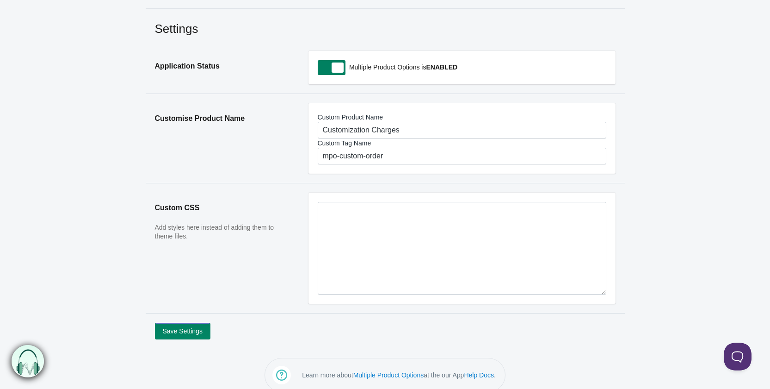
scroll to position [36, 0]
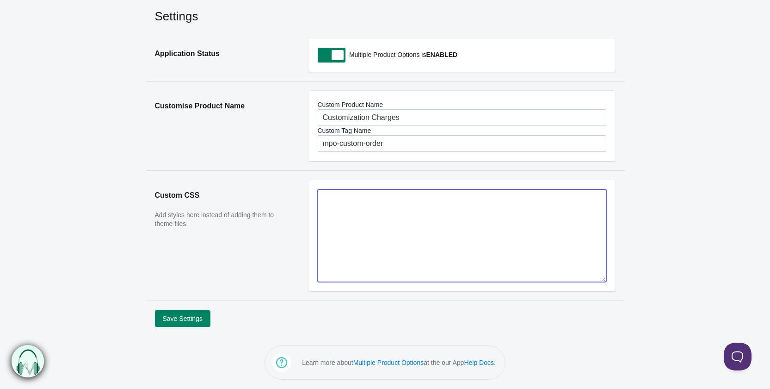
click at [405, 230] on textarea at bounding box center [462, 235] width 289 height 93
click at [391, 225] on textarea at bounding box center [462, 235] width 289 height 93
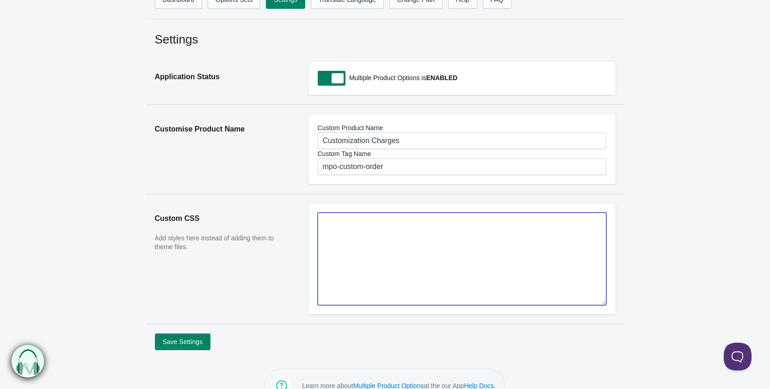
scroll to position [0, 0]
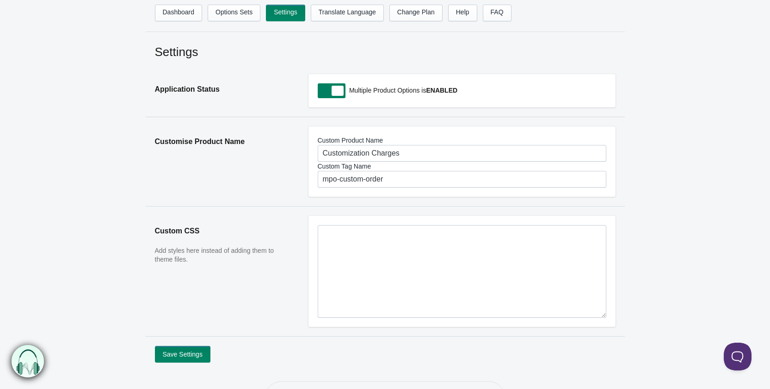
click at [116, 150] on div "Settings Application Status Multiple Product Options is ENABLED Customise Produ…" at bounding box center [385, 202] width 770 height 319
click at [248, 16] on link "Options Sets" at bounding box center [234, 13] width 53 height 17
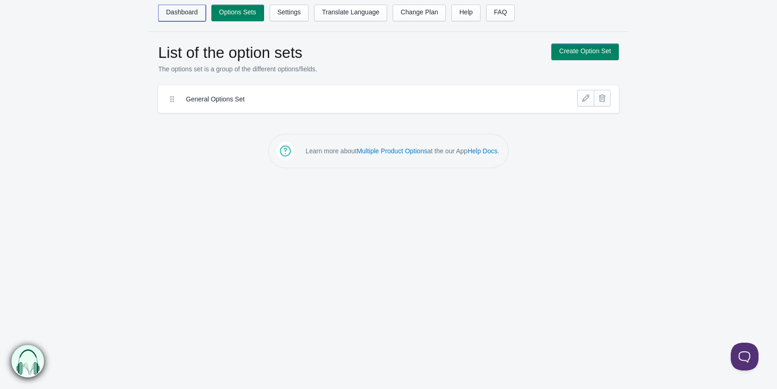
click at [188, 7] on link "Dashboard" at bounding box center [182, 13] width 48 height 17
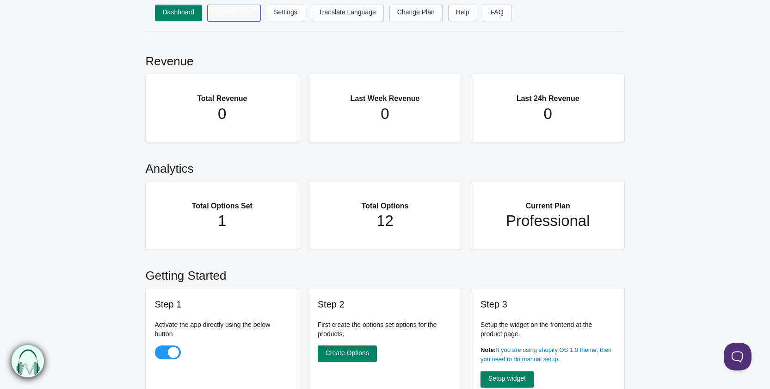
click at [241, 13] on link "Options Sets" at bounding box center [234, 13] width 53 height 17
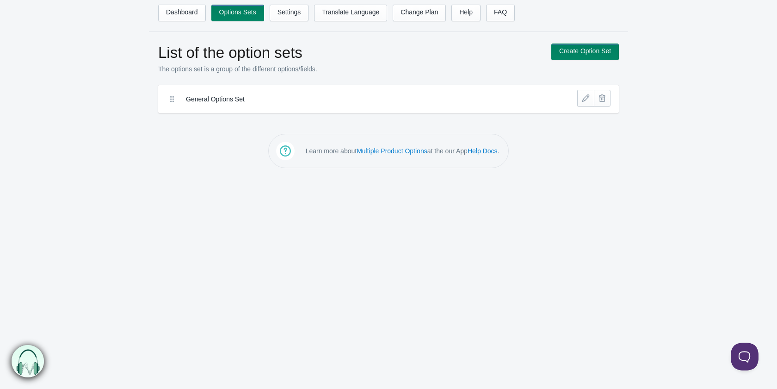
click at [217, 96] on label "General Options Set" at bounding box center [354, 98] width 337 height 9
click at [210, 100] on label "General Options Set" at bounding box center [354, 98] width 337 height 9
click at [173, 99] on icon at bounding box center [172, 98] width 9 height 9
click at [590, 97] on link at bounding box center [586, 98] width 17 height 17
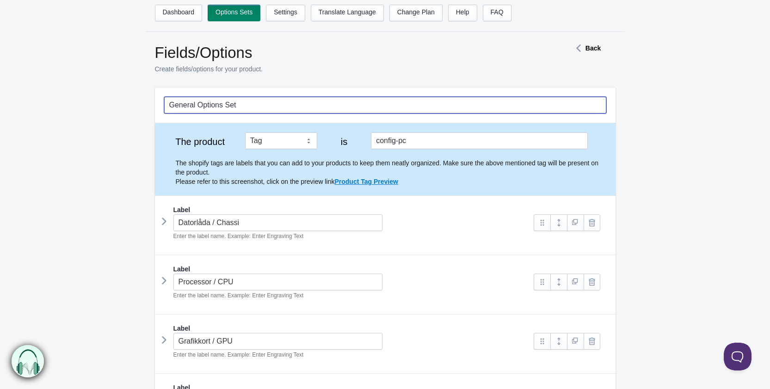
click at [246, 108] on input "General Options Set" at bounding box center [385, 105] width 442 height 17
click at [245, 108] on input "General Options Set" at bounding box center [385, 105] width 442 height 17
type input "Datorbygge"
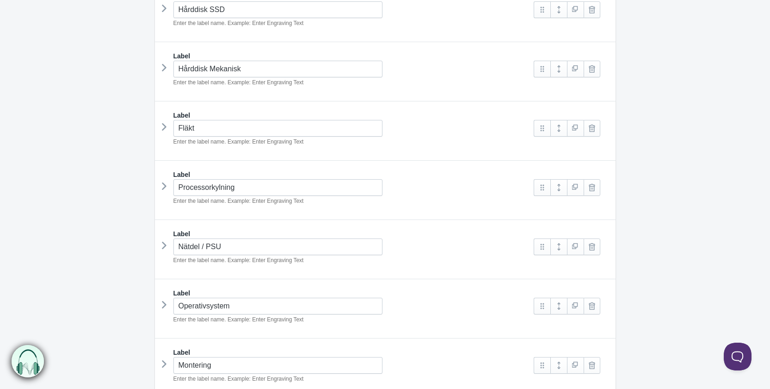
scroll to position [645, 0]
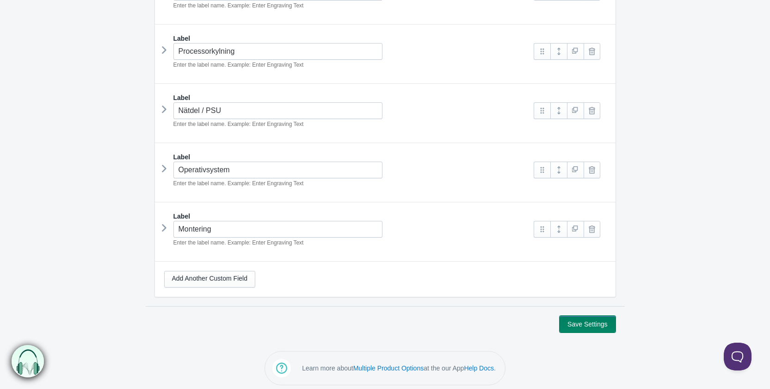
click at [606, 316] on button "Save Settings" at bounding box center [588, 324] width 56 height 17
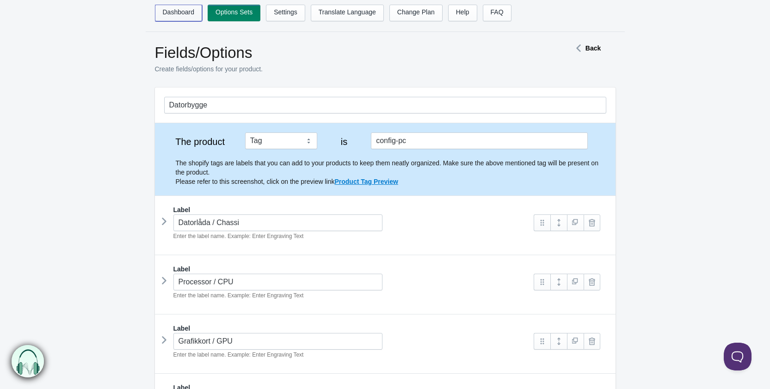
click at [182, 19] on link "Dashboard" at bounding box center [179, 13] width 48 height 17
